Goal: Task Accomplishment & Management: Manage account settings

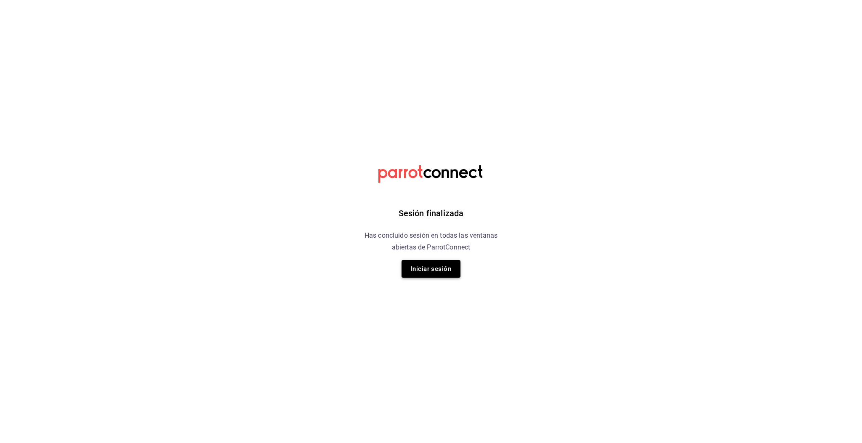
click at [420, 269] on button "Iniciar sesión" at bounding box center [430, 269] width 59 height 18
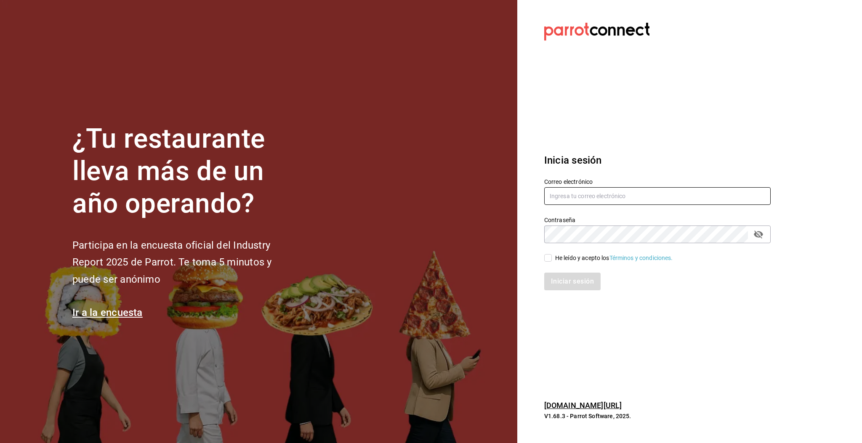
click at [579, 195] on input "text" at bounding box center [657, 196] width 226 height 18
type input "[EMAIL_ADDRESS][DOMAIN_NAME]"
click at [552, 261] on span "He leído y acepto los Términos y condiciones." at bounding box center [612, 258] width 121 height 9
click at [552, 261] on input "He leído y acepto los Términos y condiciones." at bounding box center [548, 258] width 8 height 8
checkbox input "true"
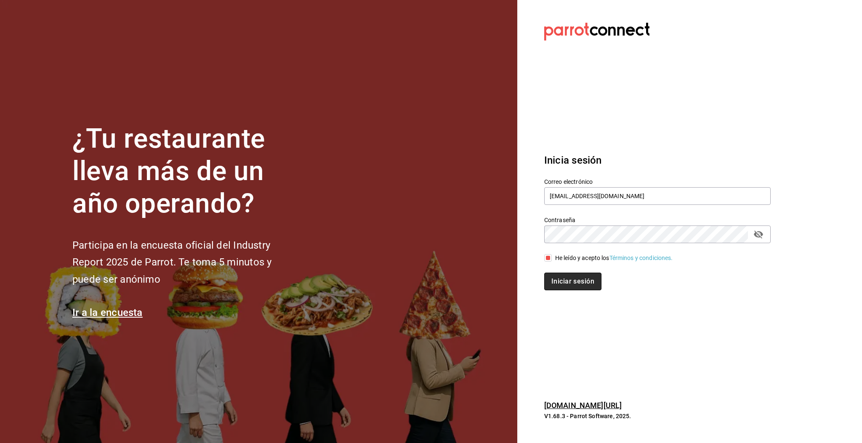
click at [567, 285] on button "Iniciar sesión" at bounding box center [572, 282] width 57 height 18
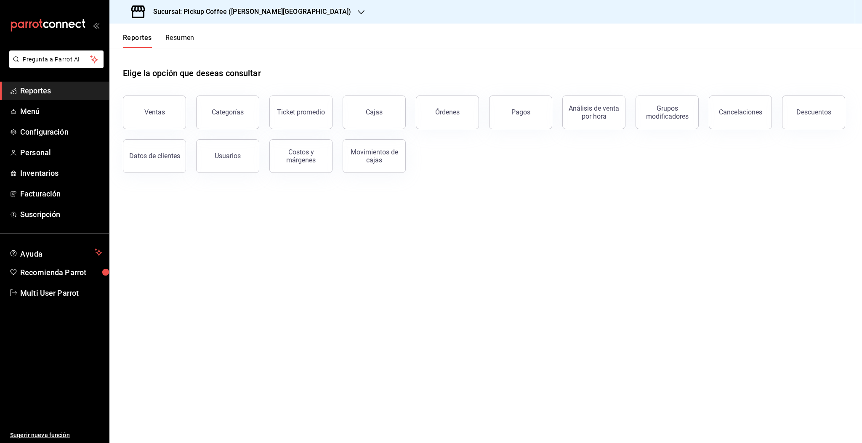
click at [178, 38] on button "Resumen" at bounding box center [179, 41] width 29 height 14
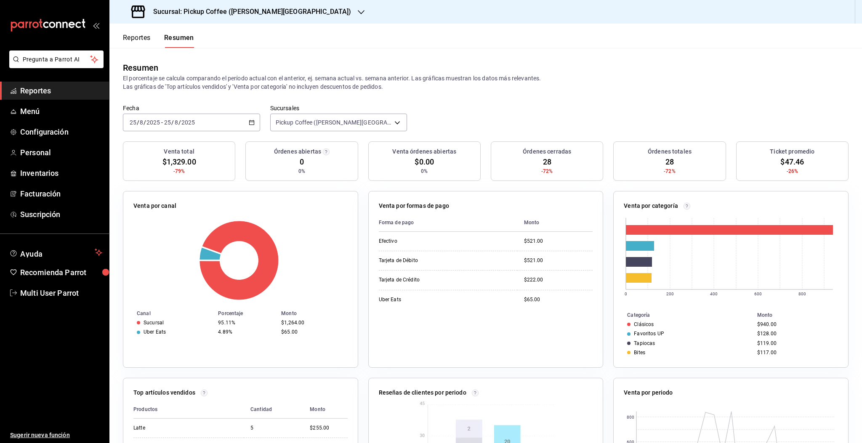
click at [222, 124] on div "2025-08-25 25 / 8 / 2025 - 2025-08-25 25 / 8 / 2025" at bounding box center [191, 123] width 137 height 18
click at [237, 13] on h3 "Sucursal: Pickup Coffee (Quintana Roo)" at bounding box center [248, 12] width 205 height 10
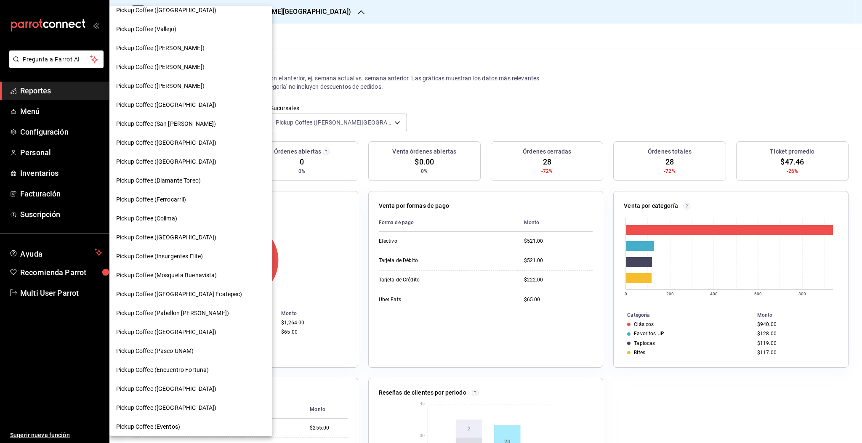
scroll to position [296, 0]
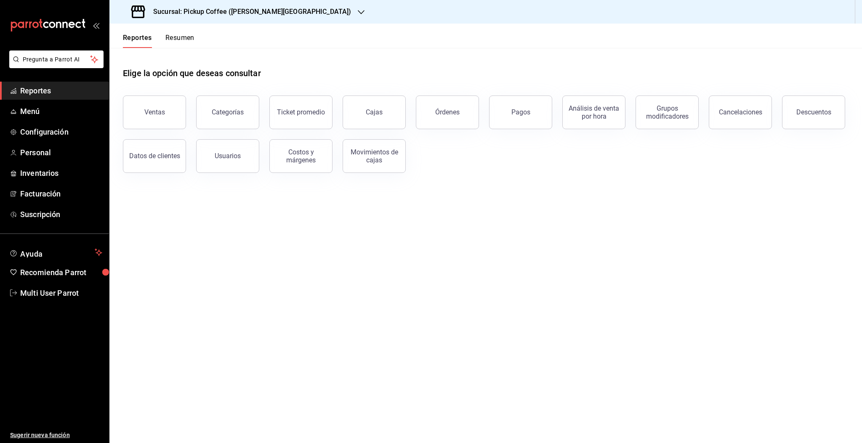
click at [178, 37] on button "Resumen" at bounding box center [179, 41] width 29 height 14
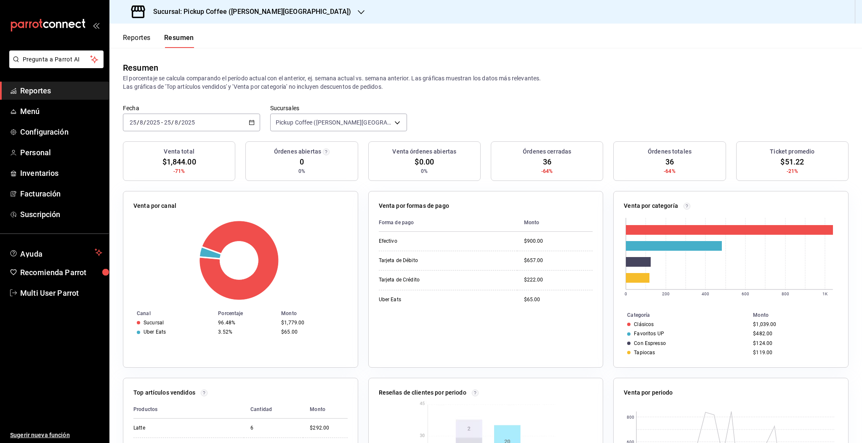
click at [239, 8] on h3 "Sucursal: Pickup Coffee ([PERSON_NAME][GEOGRAPHIC_DATA])" at bounding box center [248, 12] width 205 height 10
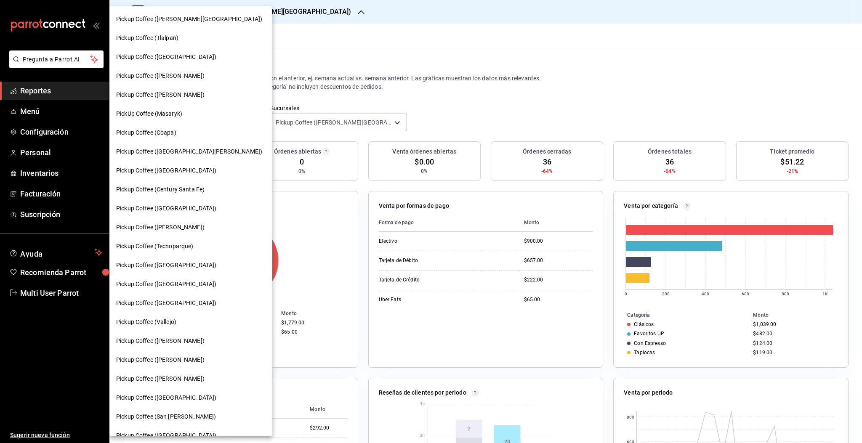
click at [171, 226] on span "Pickup Coffee (Homero)" at bounding box center [160, 227] width 88 height 9
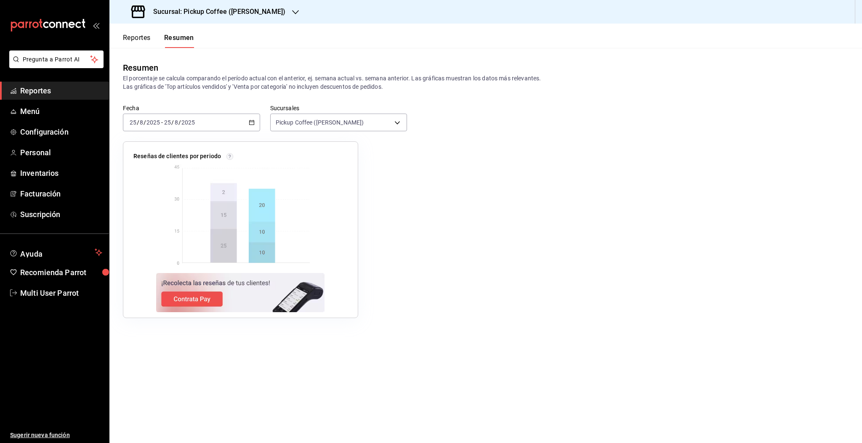
click at [228, 130] on div "2025-08-25 25 / 8 / 2025 - 2025-08-25 25 / 8 / 2025" at bounding box center [191, 123] width 137 height 18
click at [127, 149] on li "Hoy" at bounding box center [162, 147] width 79 height 19
click at [204, 125] on div "2025-08-25 25 / 8 / 2025 - 2025-08-25 25 / 8 / 2025" at bounding box center [191, 123] width 137 height 18
click at [146, 167] on span "Ayer" at bounding box center [162, 166] width 65 height 9
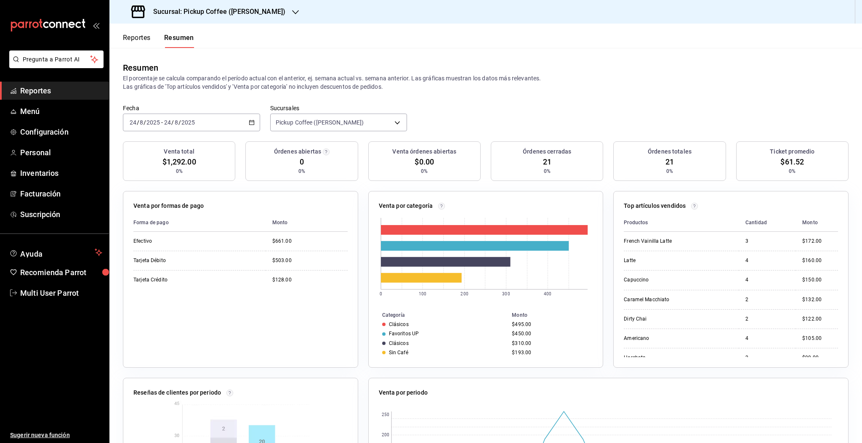
click at [240, 126] on div "2025-08-24 24 / 8 / 2025 - 2025-08-24 24 / 8 / 2025" at bounding box center [191, 123] width 137 height 18
click at [150, 147] on span "Hoy" at bounding box center [162, 147] width 65 height 9
